Goal: Information Seeking & Learning: Learn about a topic

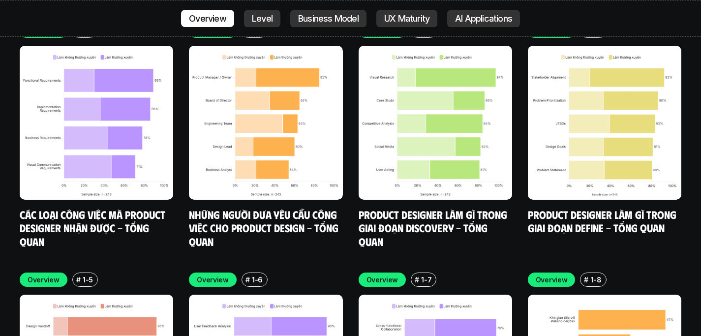
scroll to position [3440, 0]
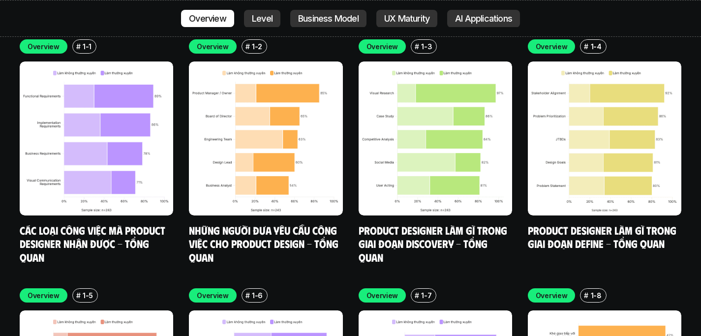
click at [345, 229] on div "Overview # 1-1 Các loại công việc mà Product Designer nhận được - Tổng quan Ove…" at bounding box center [351, 275] width 662 height 473
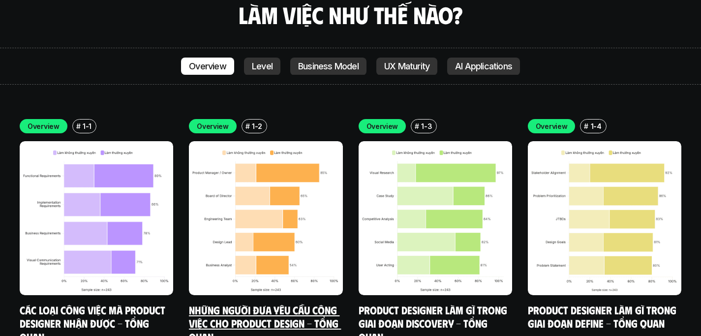
scroll to position [3361, 0]
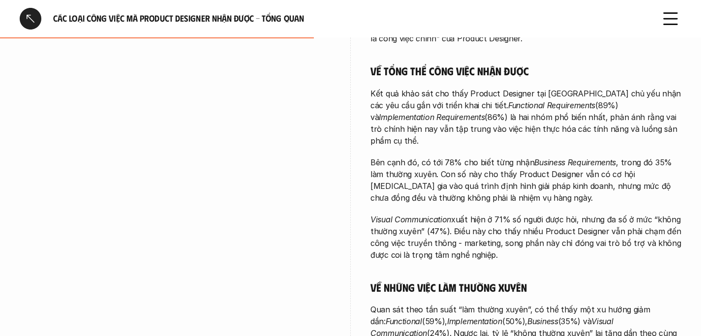
scroll to position [491, 0]
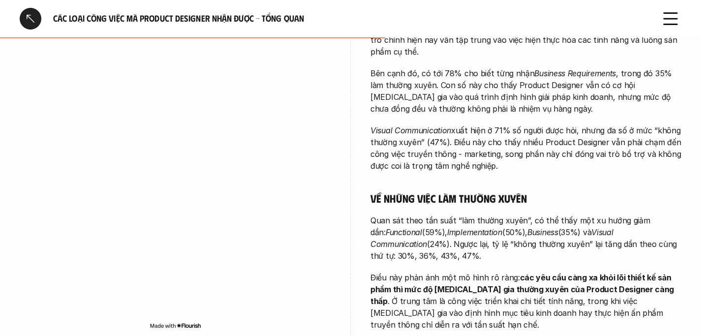
drag, startPoint x: 457, startPoint y: 197, endPoint x: 531, endPoint y: 224, distance: 78.6
click at [531, 224] on p "Quan sát theo tần suất “làm thường xuyên”, có thể thấy một xu hướng giảm dần: F…" at bounding box center [525, 237] width 311 height 47
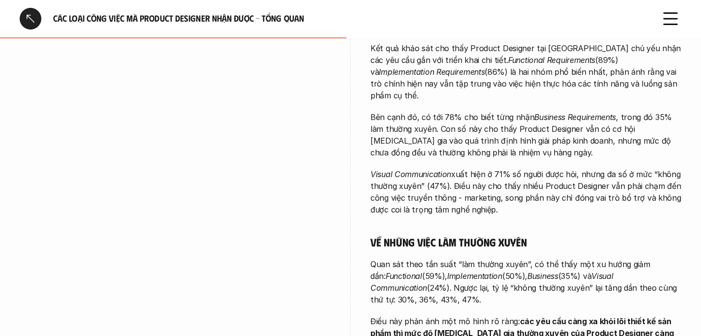
scroll to position [448, 0]
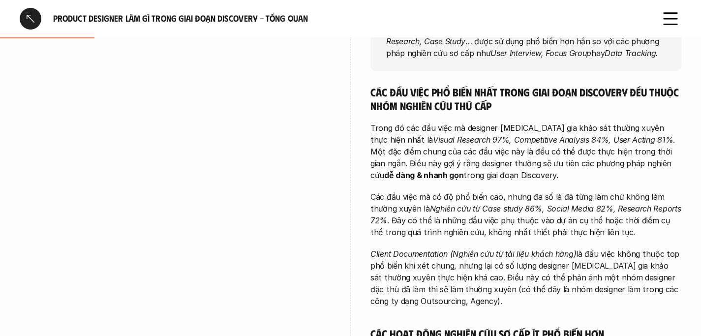
scroll to position [204, 0]
